Goal: Find contact information: Find contact information

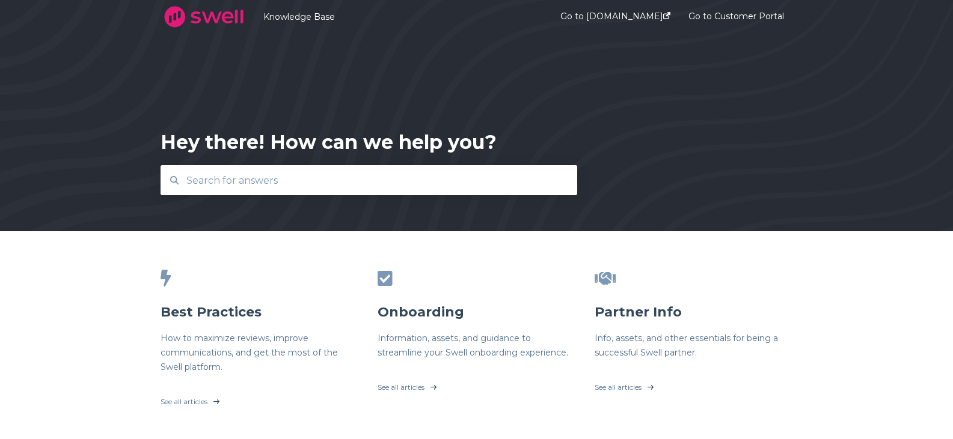
click at [323, 179] on input "text" at bounding box center [369, 181] width 380 height 26
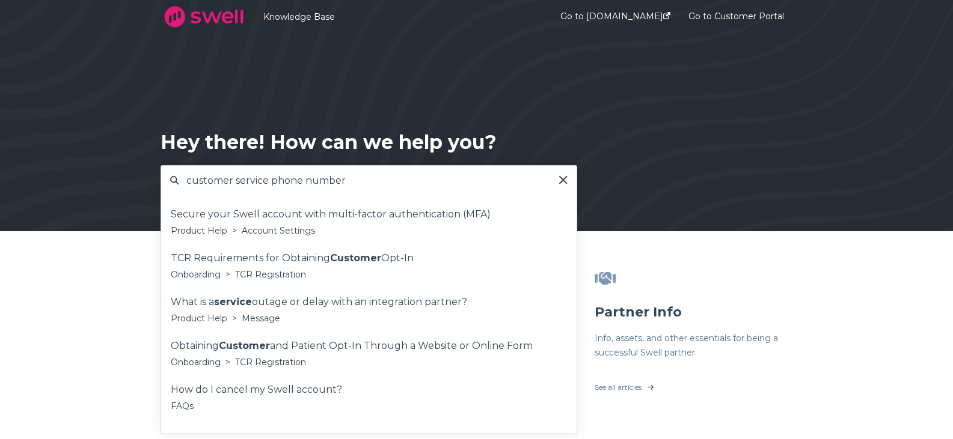
type input "customer service phone number"
click at [375, 111] on div "Hey there! How can we help you? customer service phone number Secure your Swell…" at bounding box center [476, 115] width 953 height 231
click at [561, 185] on div "customer service phone number" at bounding box center [368, 180] width 415 height 29
click at [563, 179] on icon at bounding box center [563, 180] width 8 height 8
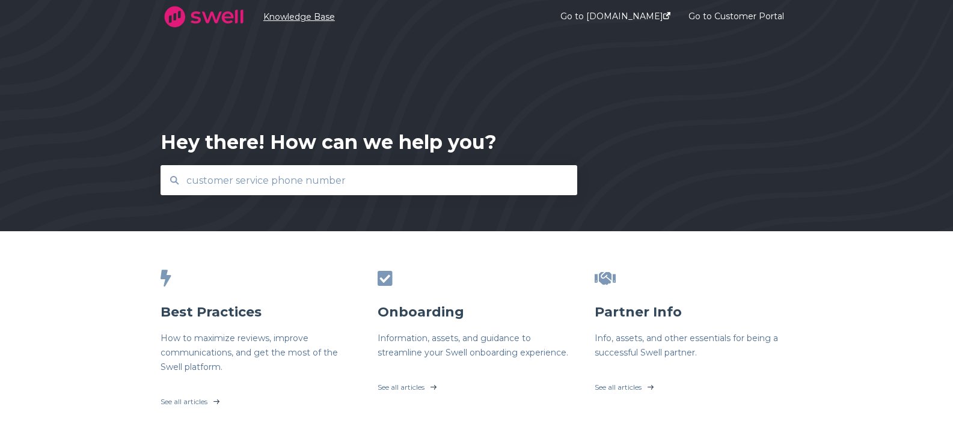
click at [287, 20] on link "Knowledge Base" at bounding box center [393, 16] width 261 height 11
click at [627, 16] on link "Go to [DOMAIN_NAME]" at bounding box center [615, 17] width 110 height 46
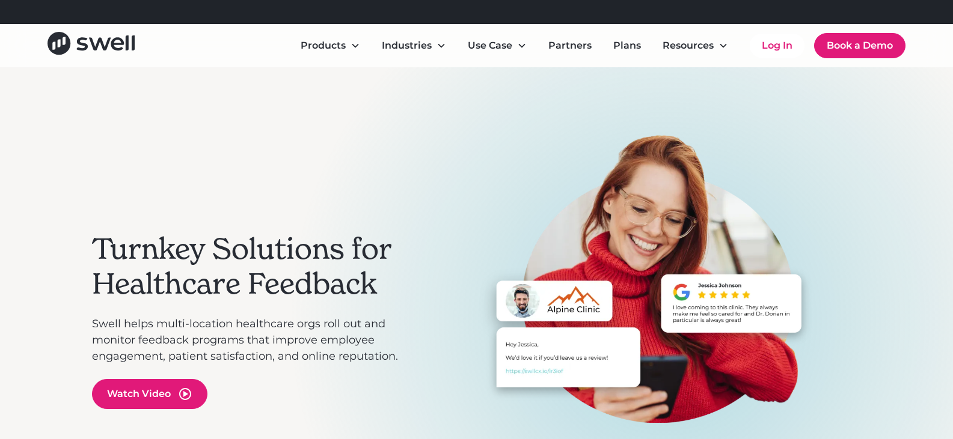
click at [530, 147] on img "1 of 3" at bounding box center [645, 279] width 433 height 289
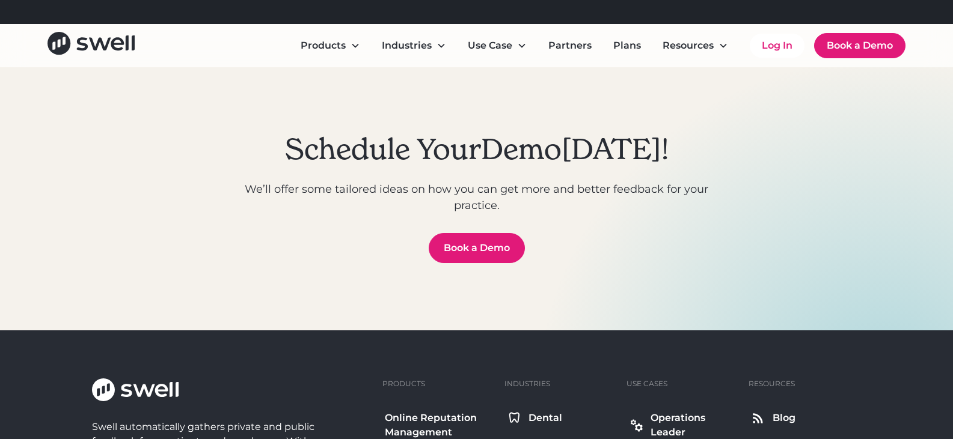
scroll to position [4148, 0]
